Goal: Task Accomplishment & Management: Use online tool/utility

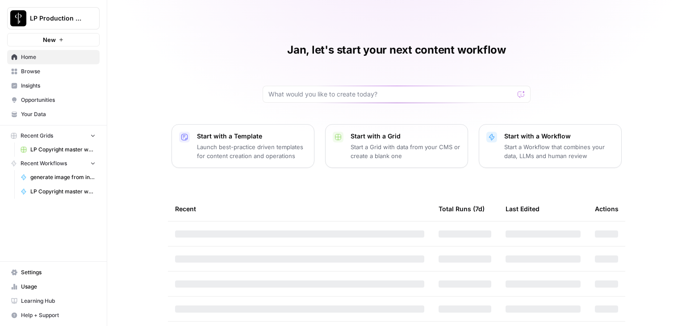
click at [54, 149] on span "LP Copyright master workflow Grid" at bounding box center [62, 150] width 65 height 8
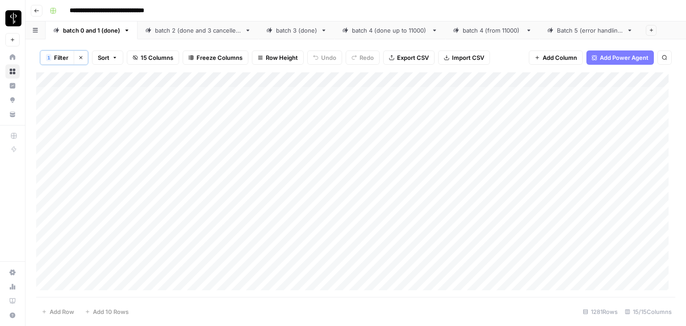
click at [573, 38] on link "Batch 5 (error handling)" at bounding box center [590, 30] width 101 height 18
click at [53, 58] on button "1 Filter" at bounding box center [57, 57] width 34 height 14
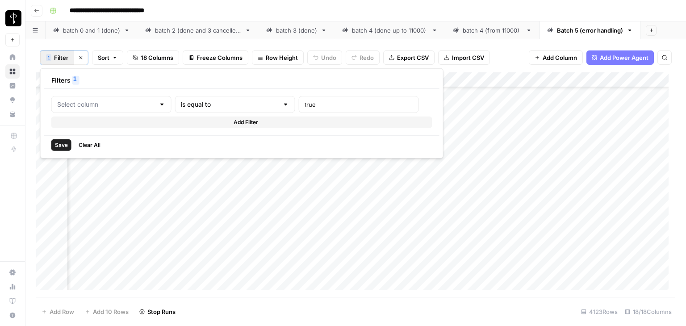
type input "Found"
click at [223, 126] on button "Add Filter" at bounding box center [256, 123] width 410 height 12
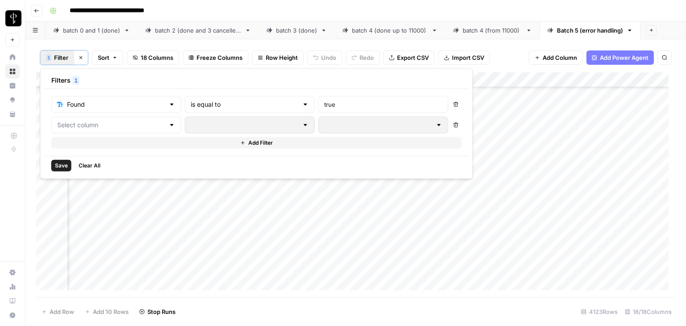
click at [50, 45] on div "1 Filter Clear filters Sort 18 Columns Freeze Columns Row Height Undo Redo Expo…" at bounding box center [355, 57] width 639 height 29
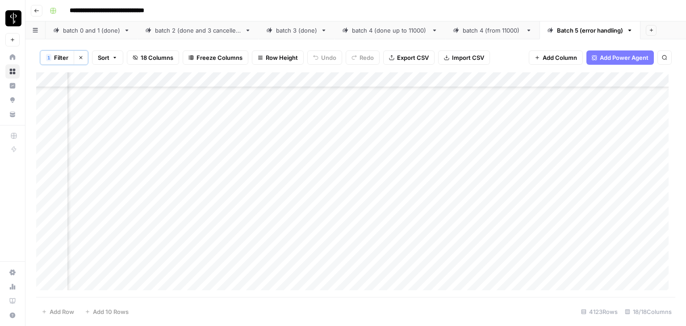
scroll to position [53389, 1154]
click at [590, 188] on div "Add Column" at bounding box center [355, 184] width 639 height 225
click at [588, 167] on div "Add Column" at bounding box center [355, 184] width 639 height 225
click at [579, 188] on div "Add Column" at bounding box center [355, 184] width 639 height 225
click at [585, 203] on div "Add Column" at bounding box center [355, 184] width 639 height 225
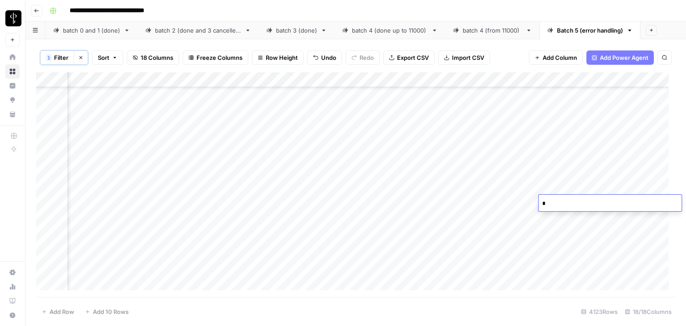
click at [589, 220] on div "Add Column" at bounding box center [355, 184] width 639 height 225
click at [588, 202] on div "Add Column" at bounding box center [355, 184] width 639 height 225
drag, startPoint x: 526, startPoint y: 186, endPoint x: 559, endPoint y: 203, distance: 37.8
click at [529, 196] on div "Add Column" at bounding box center [355, 184] width 639 height 225
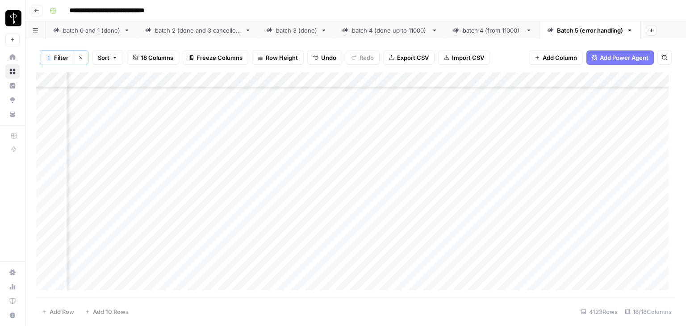
scroll to position [62406, 1261]
drag, startPoint x: 591, startPoint y: 209, endPoint x: 574, endPoint y: 285, distance: 77.5
click at [574, 285] on div "Add Column" at bounding box center [355, 184] width 639 height 225
click at [56, 54] on span "Filter" at bounding box center [61, 57] width 14 height 9
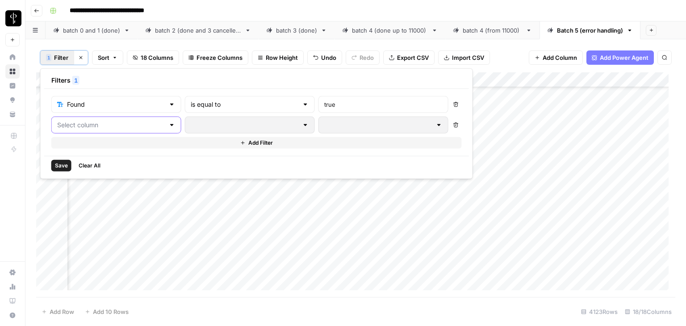
click at [100, 126] on input "text" at bounding box center [111, 125] width 108 height 9
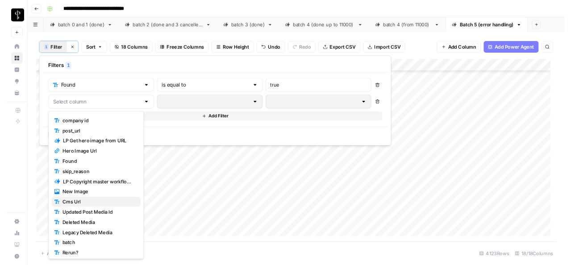
scroll to position [38, 0]
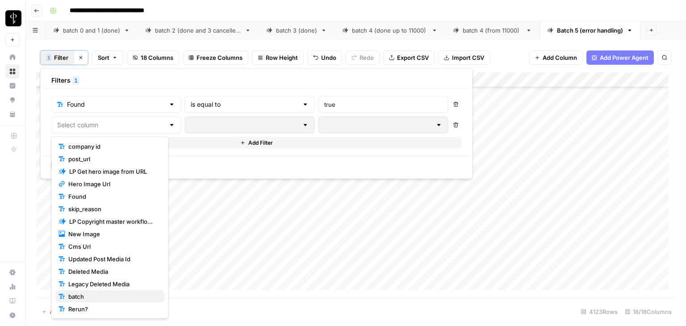
click at [75, 297] on span "batch" at bounding box center [112, 296] width 89 height 9
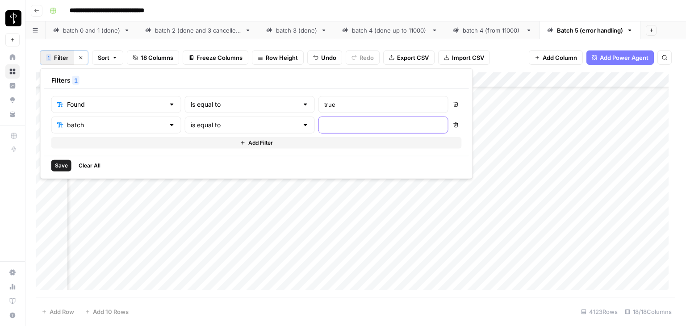
click at [331, 125] on input "text" at bounding box center [383, 125] width 118 height 9
type input "4"
click at [55, 164] on span "Save" at bounding box center [61, 166] width 13 height 8
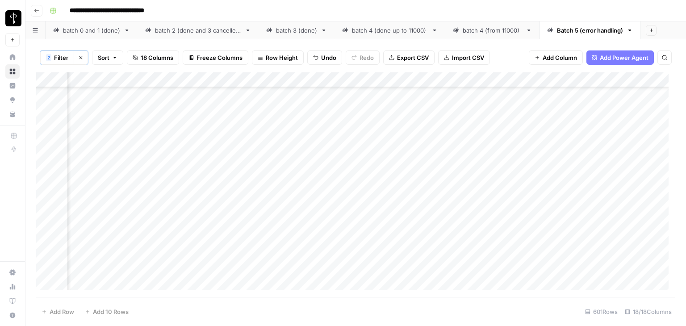
scroll to position [0, 1197]
click at [509, 45] on div "2 Filter Clear filters Sort 18 Columns Freeze Columns Row Height Undo Redo Expo…" at bounding box center [355, 57] width 639 height 29
click at [386, 79] on div "Add Column" at bounding box center [355, 184] width 639 height 225
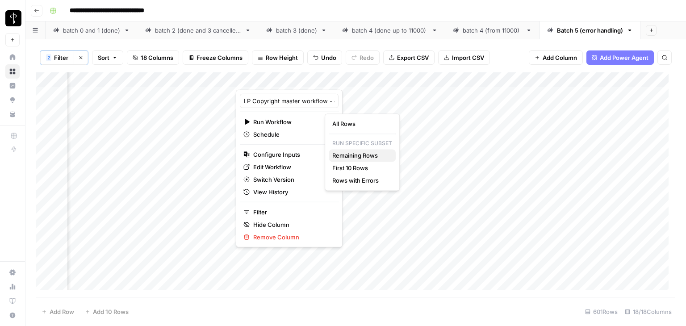
click at [342, 157] on span "Remaining Rows" at bounding box center [360, 155] width 56 height 9
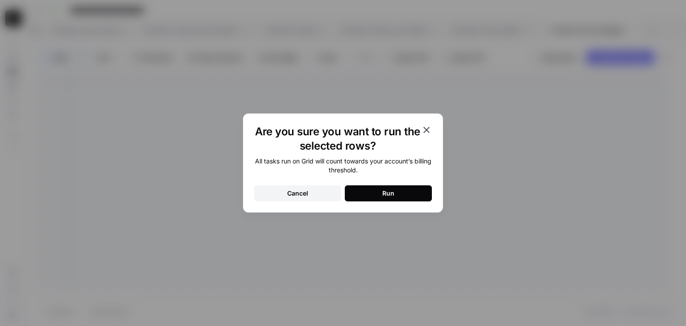
click at [373, 193] on button "Run" at bounding box center [388, 193] width 87 height 16
